Goal: Understand process/instructions

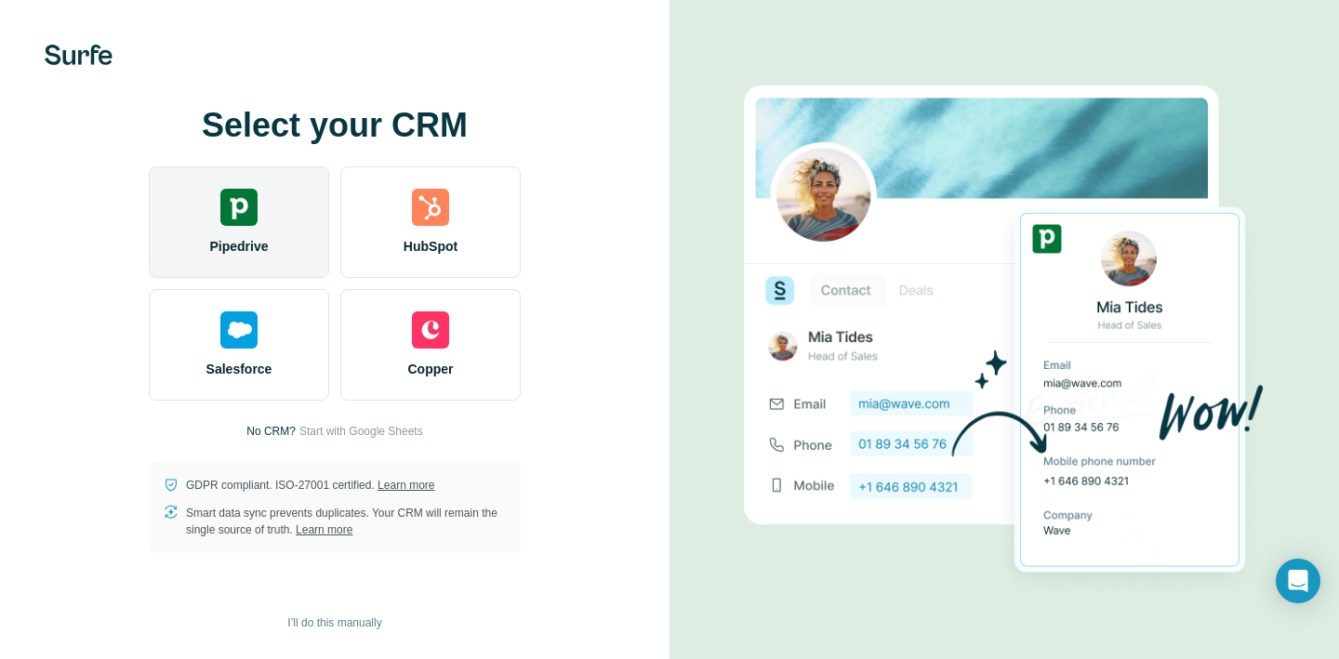
click at [263, 224] on div "Pipedrive" at bounding box center [239, 222] width 180 height 112
